Goal: Task Accomplishment & Management: Complete application form

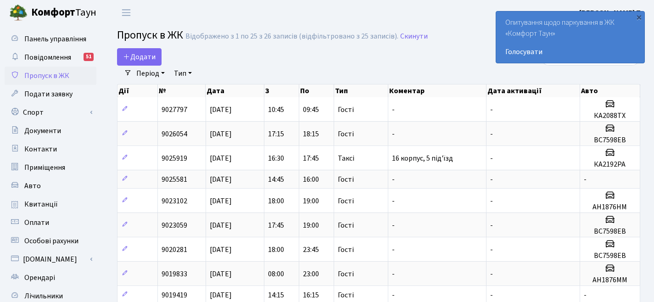
select select "25"
click at [135, 61] on span "Додати" at bounding box center [139, 57] width 33 height 10
click at [152, 61] on span "Додати" at bounding box center [139, 57] width 33 height 10
click at [154, 59] on span "Додати" at bounding box center [139, 57] width 33 height 10
click at [296, 57] on div "Додати" at bounding box center [289, 56] width 344 height 17
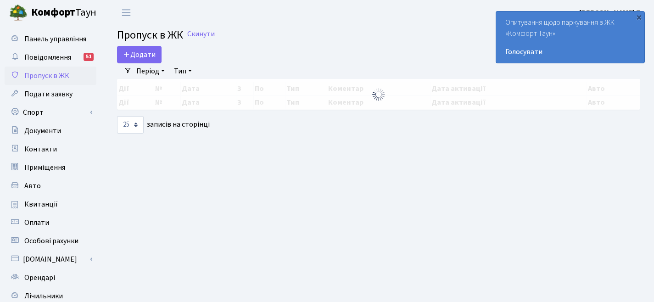
select select "25"
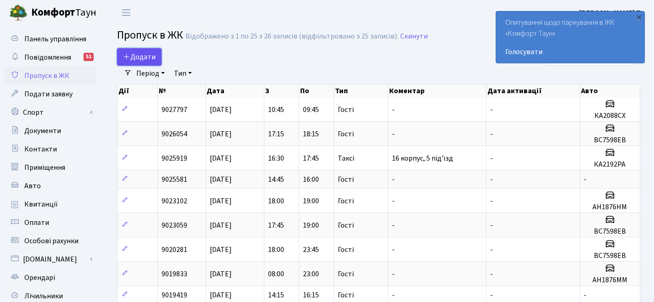
click at [147, 61] on span "Додати" at bounding box center [139, 57] width 33 height 10
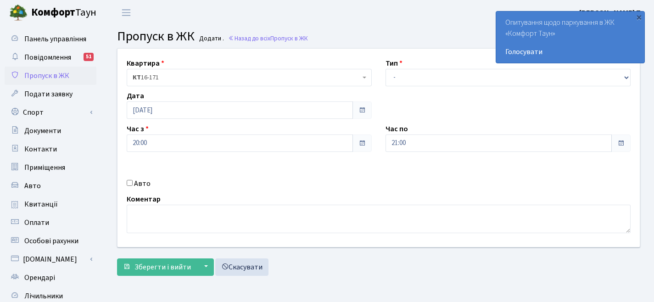
click at [128, 181] on input "Авто" at bounding box center [130, 183] width 6 height 6
checkbox input "true"
click at [396, 170] on input "text" at bounding box center [508, 175] width 245 height 17
paste input "ВС7598ЕВ"
type input "ВС7598ЕВ"
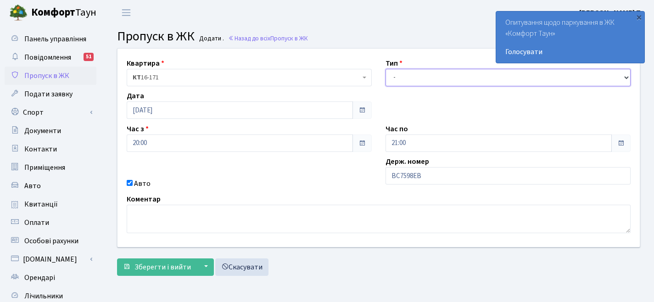
click at [419, 73] on select "- Доставка Таксі Гості Сервіс" at bounding box center [508, 77] width 245 height 17
select select "3"
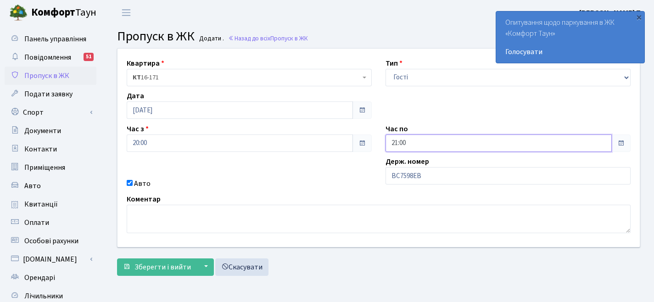
click at [550, 142] on input "21:00" at bounding box center [499, 142] width 226 height 17
click at [412, 39] on icon at bounding box center [410, 39] width 25 height 25
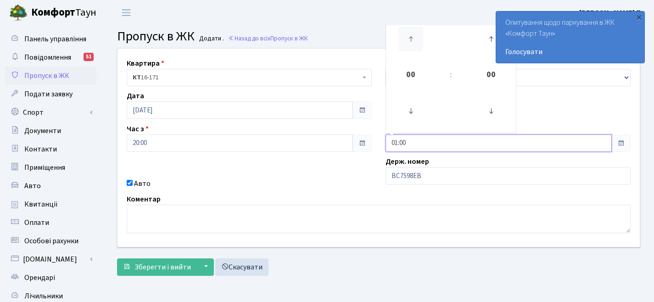
click at [412, 39] on icon at bounding box center [410, 39] width 25 height 25
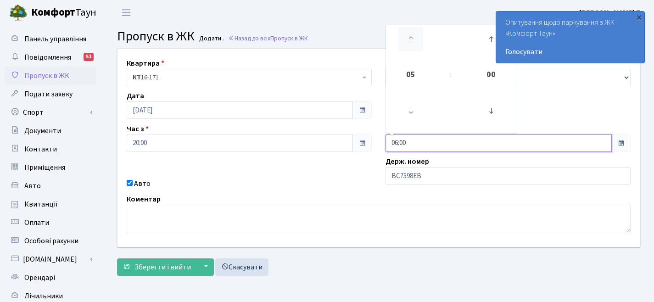
click at [412, 39] on icon at bounding box center [410, 39] width 25 height 25
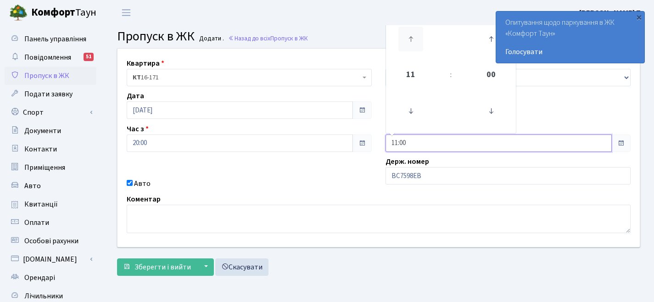
click at [412, 39] on icon at bounding box center [410, 39] width 25 height 25
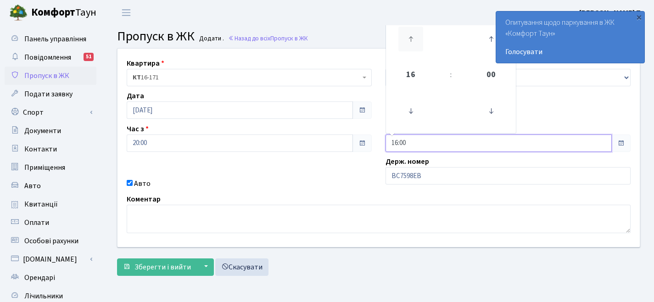
click at [412, 39] on icon at bounding box center [410, 39] width 25 height 25
type input "19:00"
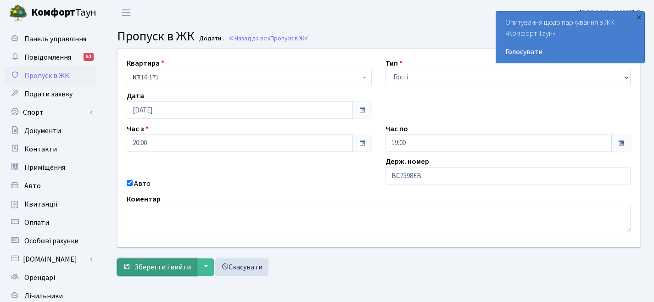
click at [149, 263] on span "Зберегти і вийти" at bounding box center [162, 267] width 56 height 10
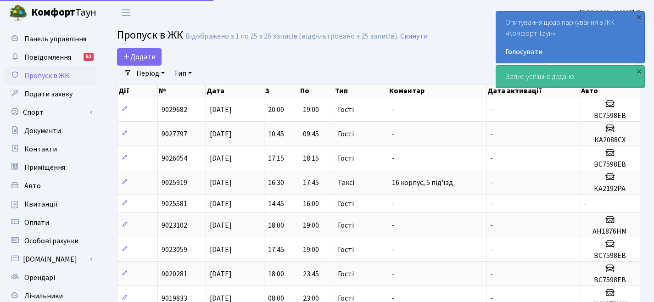
select select "25"
